Goal: Information Seeking & Learning: Learn about a topic

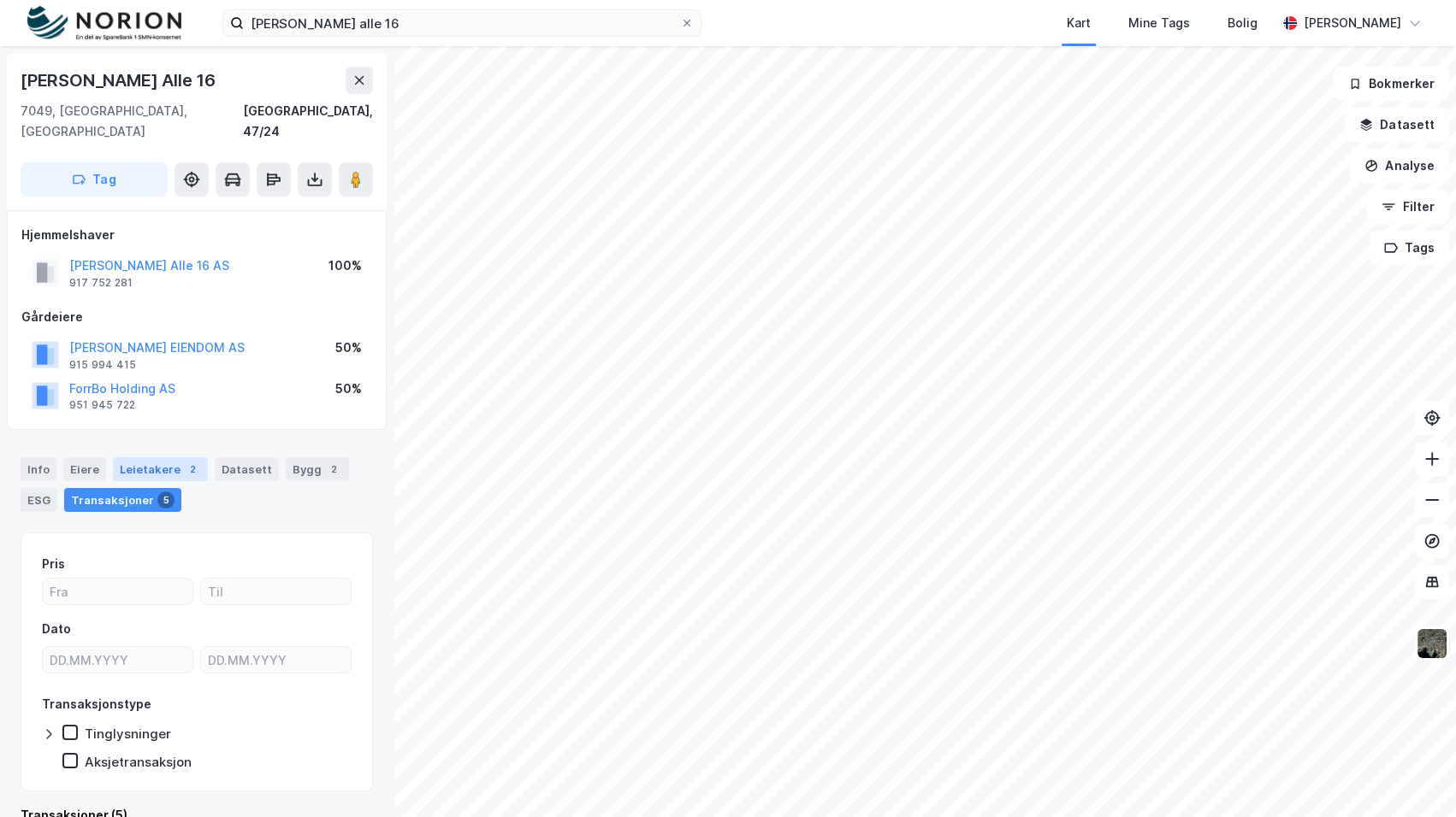
click at [192, 457] on div "Leietakere 2" at bounding box center [159, 469] width 95 height 23
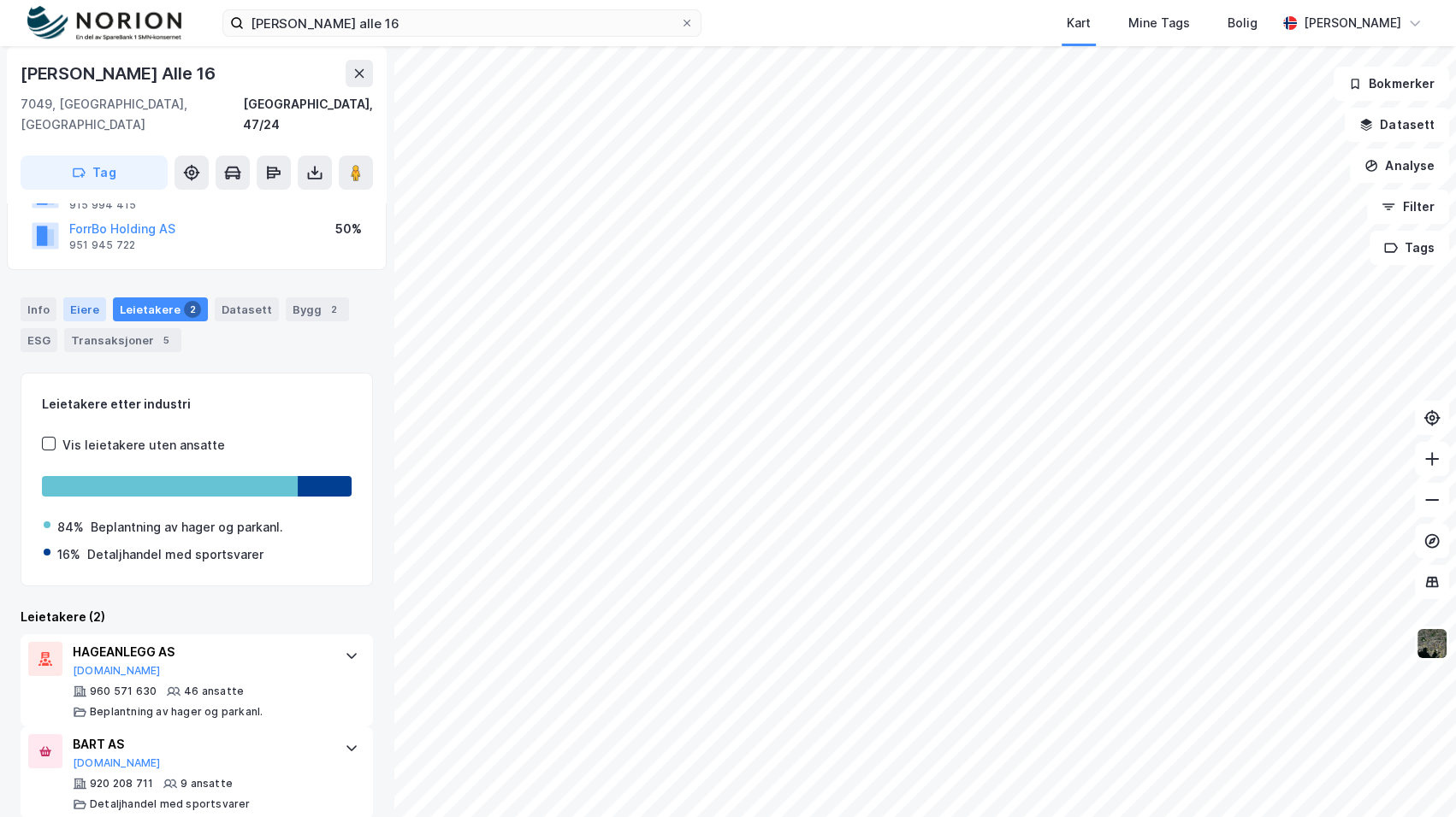
scroll to position [160, 0]
click at [43, 297] on div "Info" at bounding box center [38, 309] width 36 height 23
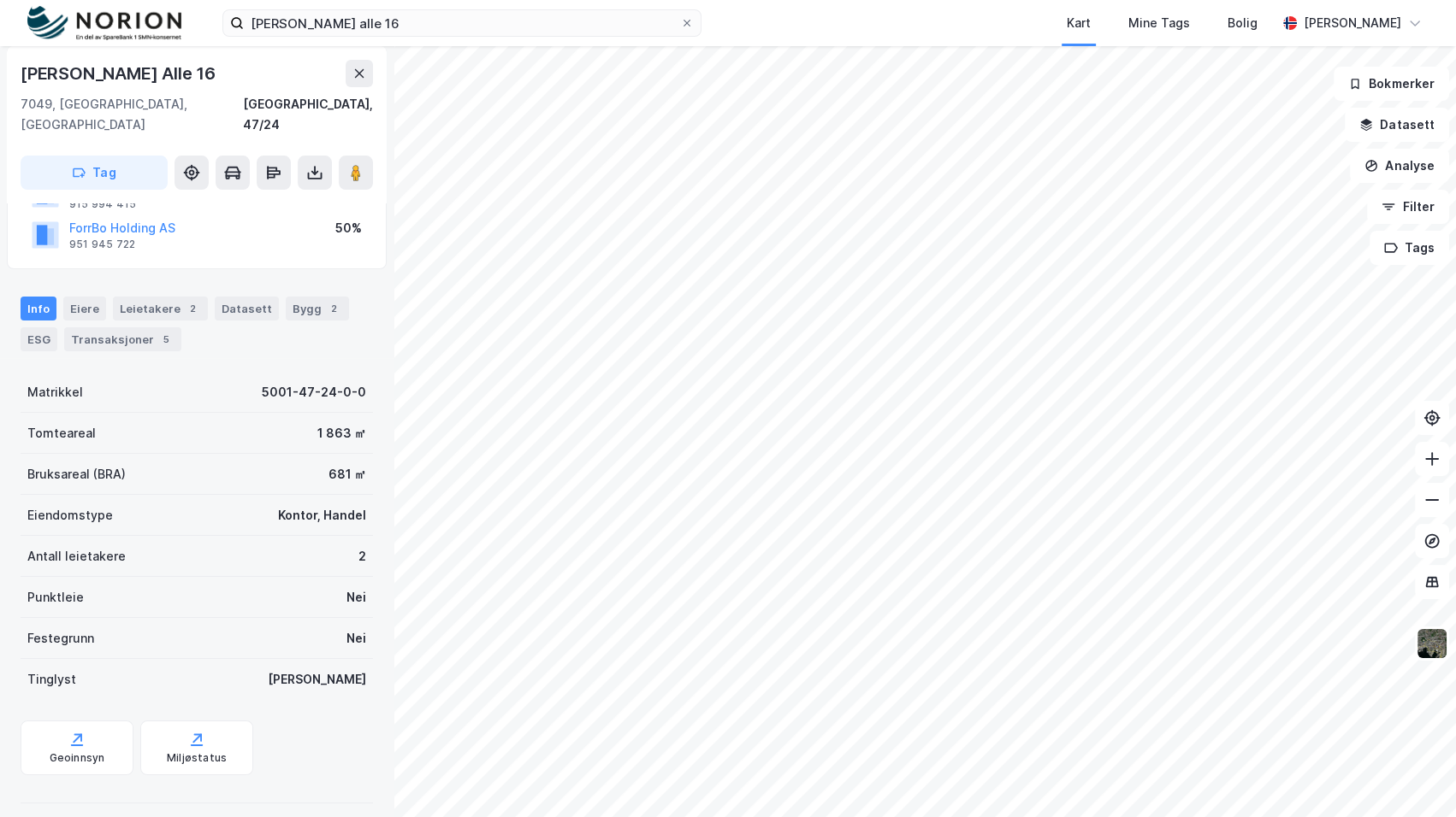
scroll to position [153, 0]
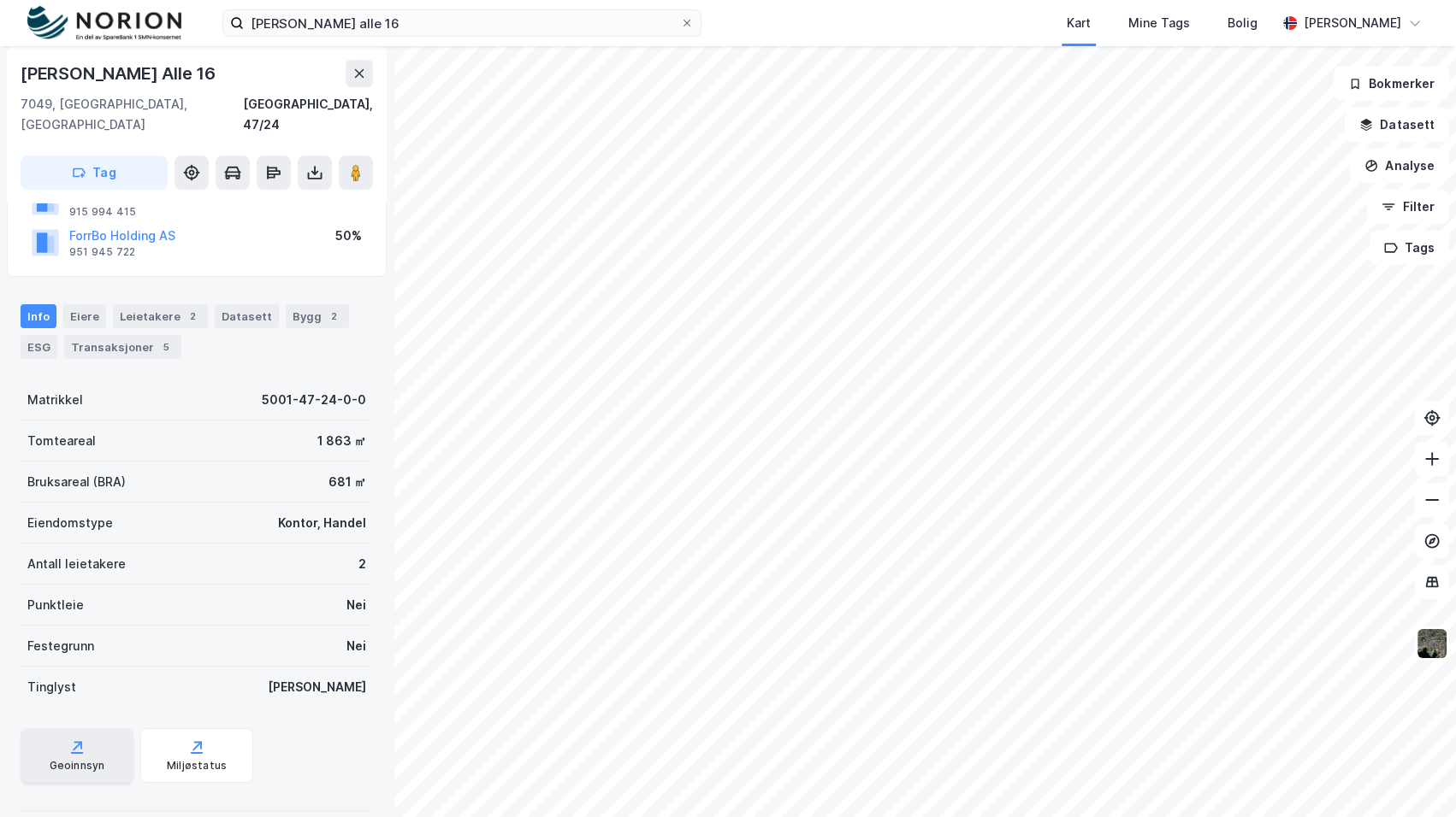
click at [84, 753] on div "Geoinnsyn" at bounding box center [76, 755] width 112 height 55
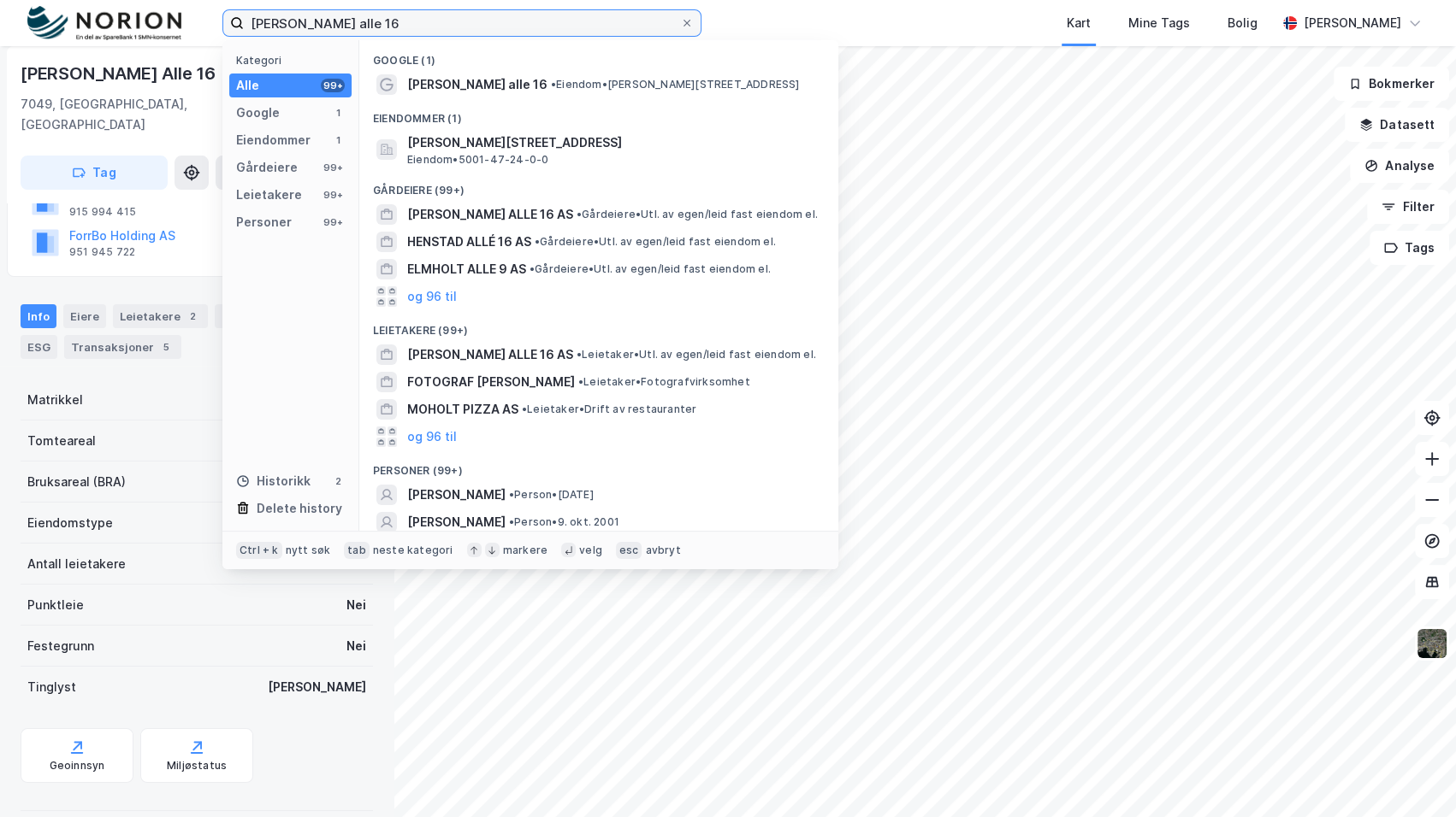
click at [384, 20] on input "[PERSON_NAME] alle 16" at bounding box center [462, 22] width 436 height 25
click at [961, 33] on div "Kart Mine Tags Bolig" at bounding box center [1030, 22] width 493 height 46
